Goal: Information Seeking & Learning: Check status

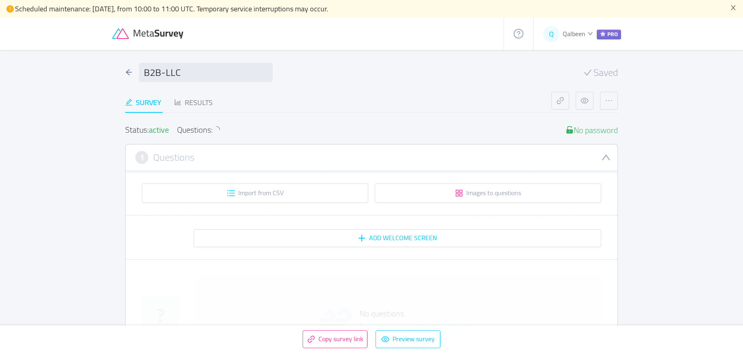
click at [151, 34] on icon at bounding box center [159, 34] width 51 height 9
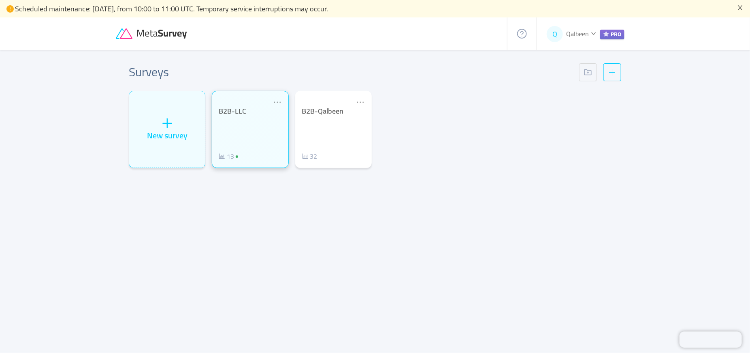
click at [248, 140] on div "B2B-LLC 13" at bounding box center [250, 134] width 63 height 54
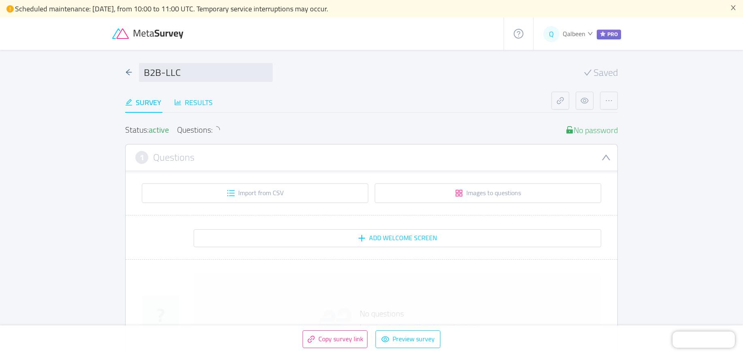
click at [187, 103] on div "Results" at bounding box center [193, 102] width 38 height 11
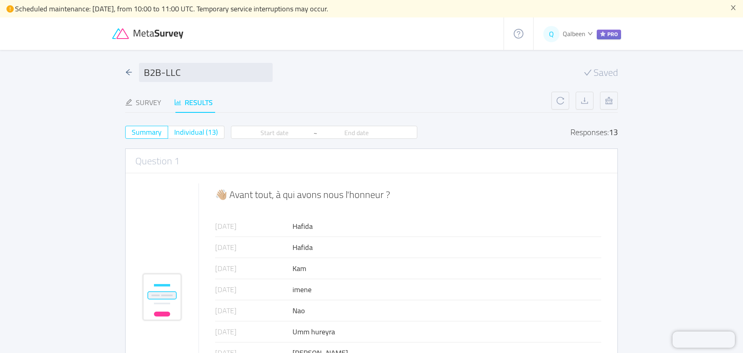
click at [200, 133] on span "Individual (13)" at bounding box center [196, 131] width 44 height 13
click at [174, 135] on input "Individual (13)" at bounding box center [174, 135] width 0 height 0
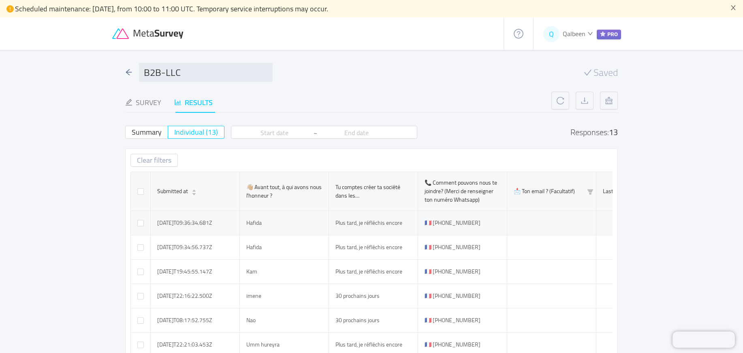
drag, startPoint x: 217, startPoint y: 222, endPoint x: 376, endPoint y: 224, distance: 158.8
click at [376, 224] on tr "[DATE]T09:36:34.681Z Hafida Plus tard, je réfléchis encore 🇫🇷 [PHONE_NUMBER] Sc…" at bounding box center [497, 223] width 733 height 24
click at [377, 224] on td "Plus tard, je réfléchis encore" at bounding box center [373, 223] width 89 height 24
click at [454, 223] on td "🇫🇷 [PHONE_NUMBER]" at bounding box center [462, 223] width 89 height 24
drag, startPoint x: 454, startPoint y: 223, endPoint x: 432, endPoint y: 224, distance: 22.3
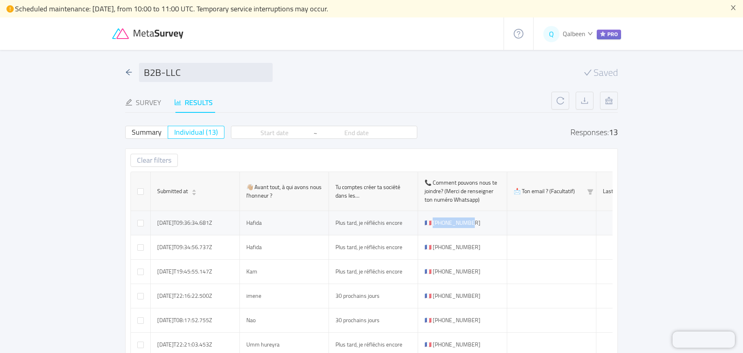
click at [432, 224] on td "🇫🇷 [PHONE_NUMBER]" at bounding box center [462, 223] width 89 height 24
copy td "3661523418"
click at [125, 76] on div at bounding box center [128, 72] width 7 height 11
click at [129, 71] on icon "icon: arrow-left" at bounding box center [128, 71] width 7 height 7
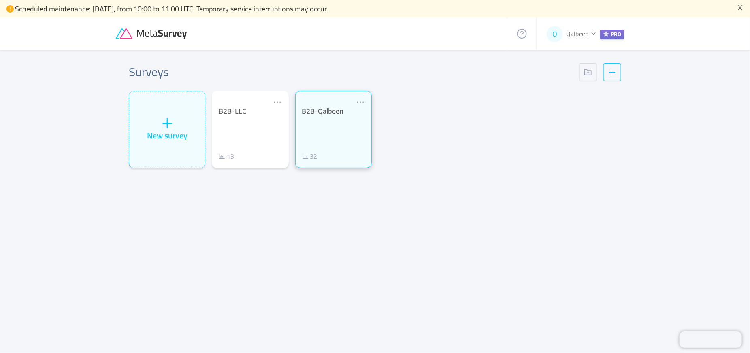
click at [340, 137] on div "B2B-Qalbeen 32" at bounding box center [333, 134] width 63 height 54
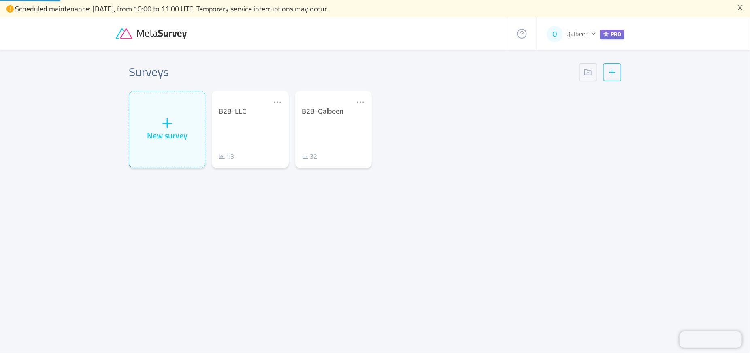
drag, startPoint x: 340, startPoint y: 137, endPoint x: 436, endPoint y: 189, distance: 109.1
click at [436, 189] on div "Surveys New survey B2B-LLC 13 B2B-[GEOGRAPHIC_DATA] 32" at bounding box center [375, 200] width 519 height 301
